Goal: Task Accomplishment & Management: Manage account settings

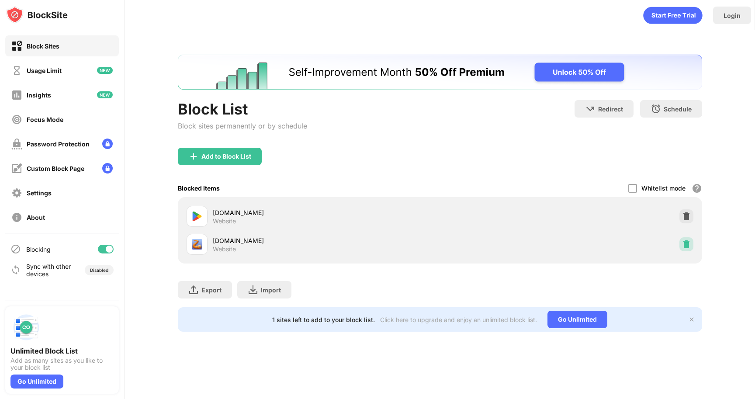
click at [686, 244] on img at bounding box center [686, 244] width 9 height 9
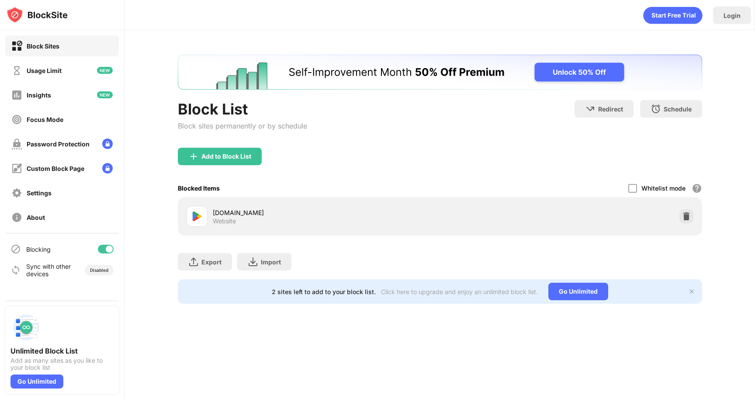
click at [471, 31] on div "Block List Block sites permanently or by schedule Redirect Choose a site to be …" at bounding box center [440, 179] width 630 height 298
